Goal: Book appointment/travel/reservation

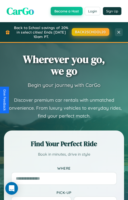
click at [90, 32] on button "BACK2SCHOOL20" at bounding box center [91, 32] width 38 height 8
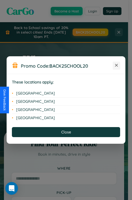
click at [116, 65] on icon at bounding box center [116, 65] width 3 height 3
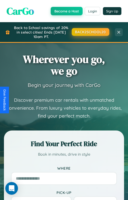
click at [90, 32] on button "BACK2SCHOOL20" at bounding box center [91, 32] width 38 height 8
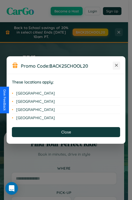
click at [116, 65] on icon at bounding box center [116, 65] width 3 height 3
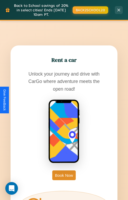
scroll to position [1141, 0]
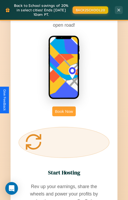
click at [64, 106] on button "Book Now" at bounding box center [63, 111] width 23 height 10
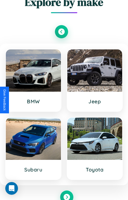
scroll to position [9, 0]
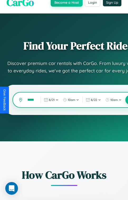
type input "*******"
